Goal: Entertainment & Leisure: Consume media (video, audio)

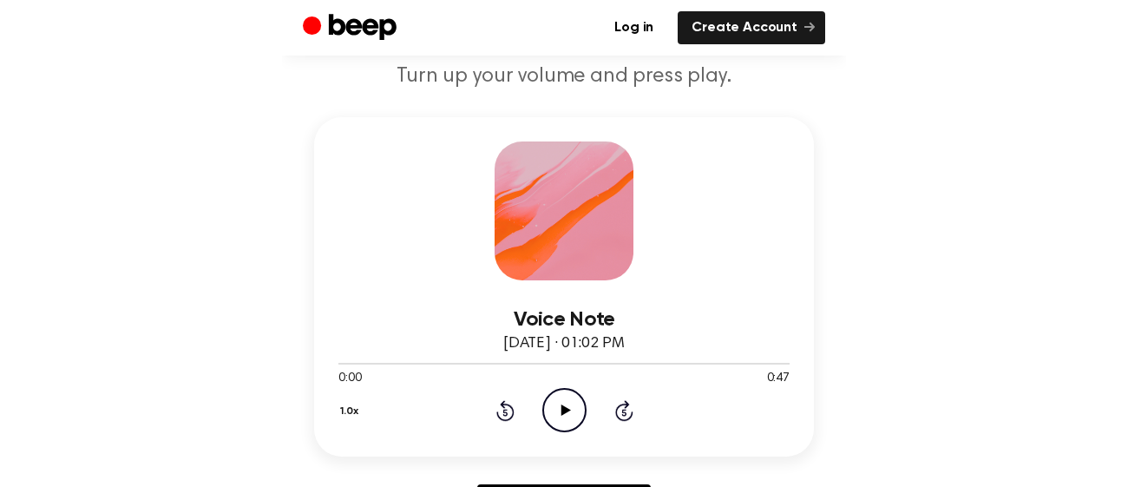
scroll to position [166, 0]
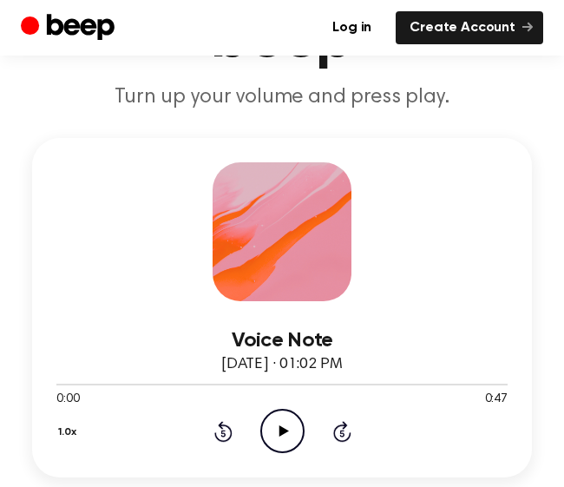
click at [303, 443] on icon "Play Audio" at bounding box center [282, 431] width 44 height 44
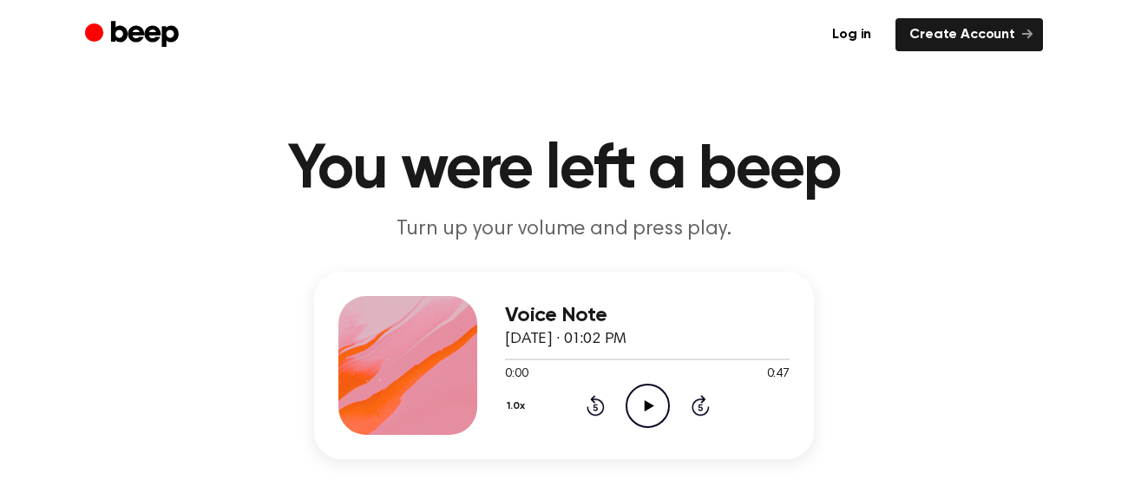
click at [630, 395] on icon "Play Audio" at bounding box center [648, 406] width 44 height 44
click at [640, 403] on icon "Play Audio" at bounding box center [648, 406] width 44 height 44
click at [658, 400] on icon "Pause Audio" at bounding box center [648, 406] width 44 height 44
click at [1035, 341] on div "Voice Note [DATE] · 01:02 PM 0:28 0:47 Your browser does not support the [objec…" at bounding box center [564, 406] width 1087 height 269
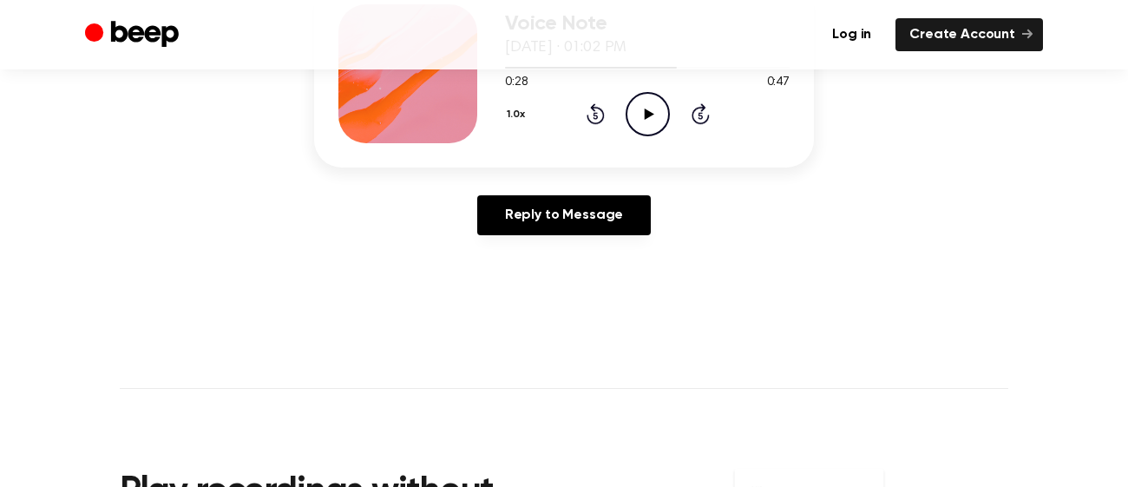
scroll to position [201, 0]
